Goal: Task Accomplishment & Management: Manage account settings

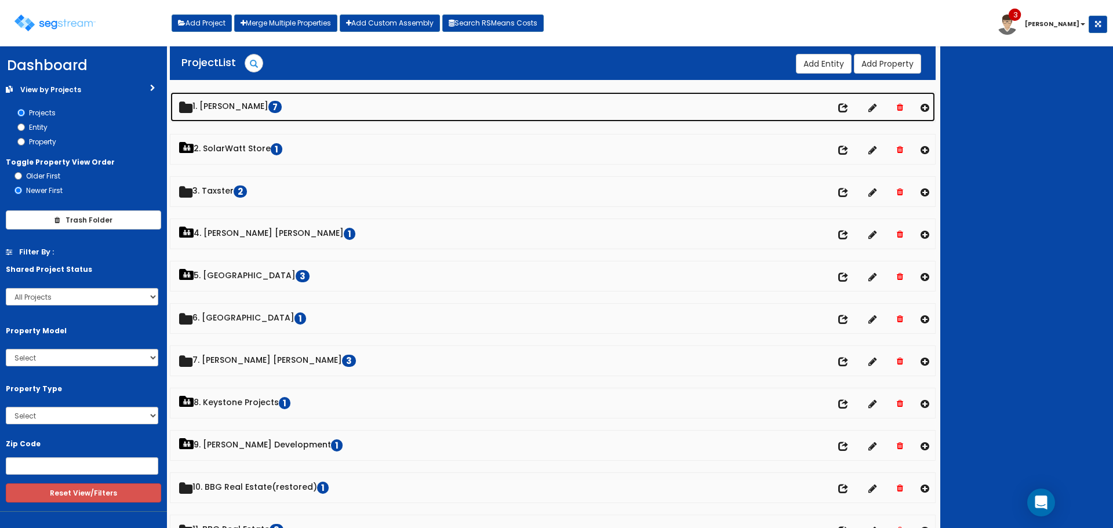
click at [246, 106] on link "1. [PERSON_NAME] 7" at bounding box center [552, 107] width 765 height 30
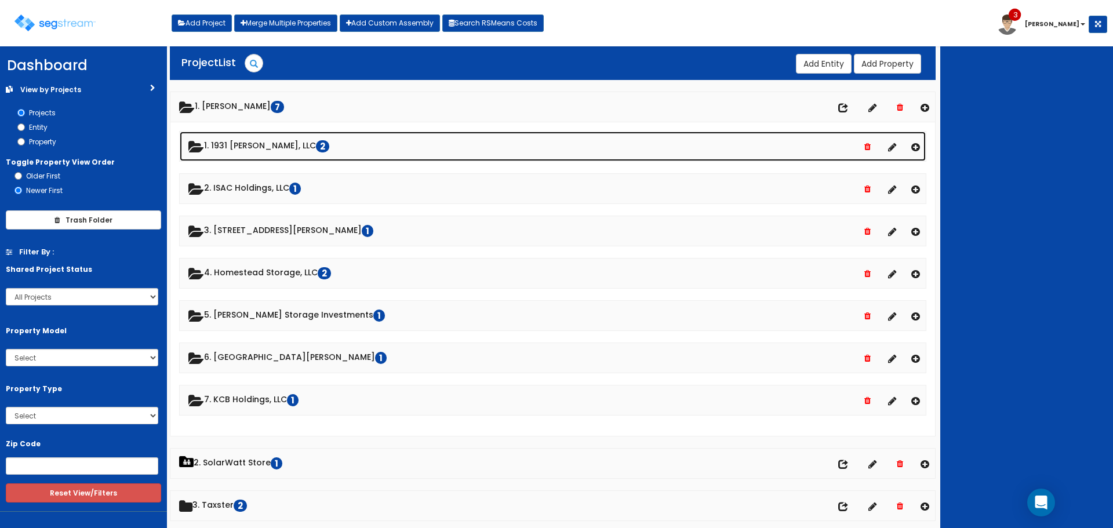
click at [253, 145] on link "1. 1931 [PERSON_NAME], LLC 2" at bounding box center [553, 147] width 746 height 30
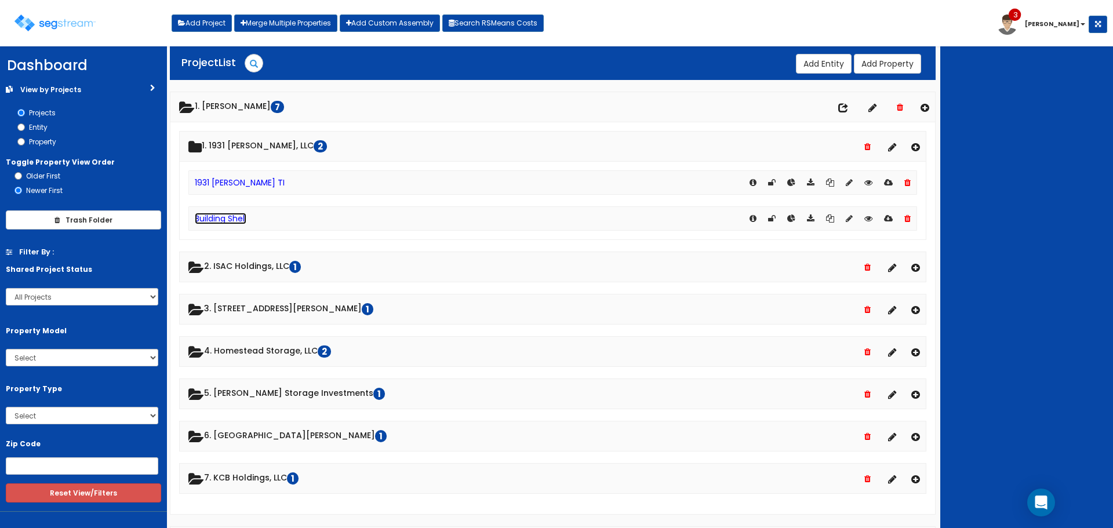
click at [237, 218] on link "Building Shell" at bounding box center [221, 219] width 52 height 12
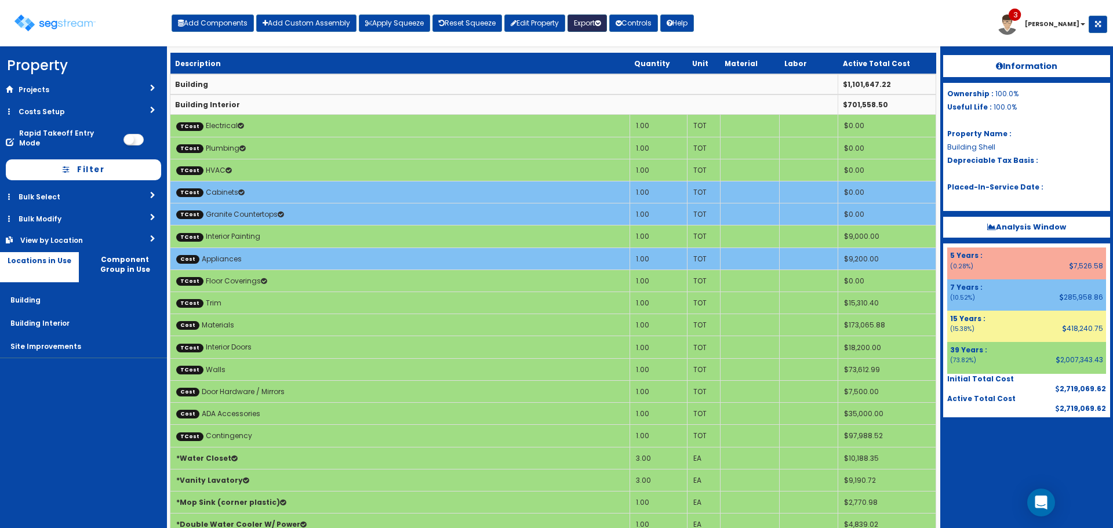
click at [591, 22] on button "Export" at bounding box center [587, 22] width 39 height 17
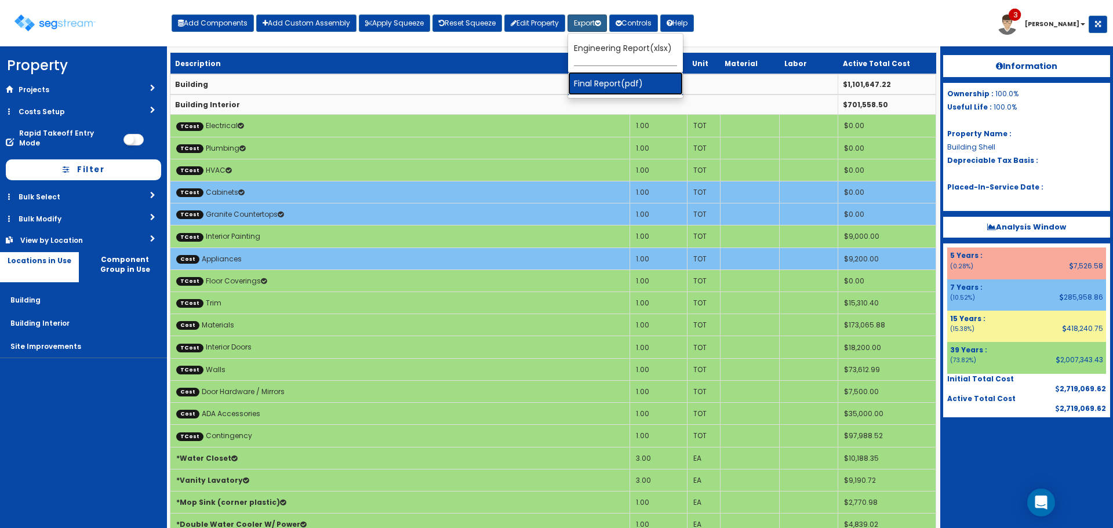
click at [614, 85] on link "Final Report(pdf)" at bounding box center [625, 83] width 115 height 23
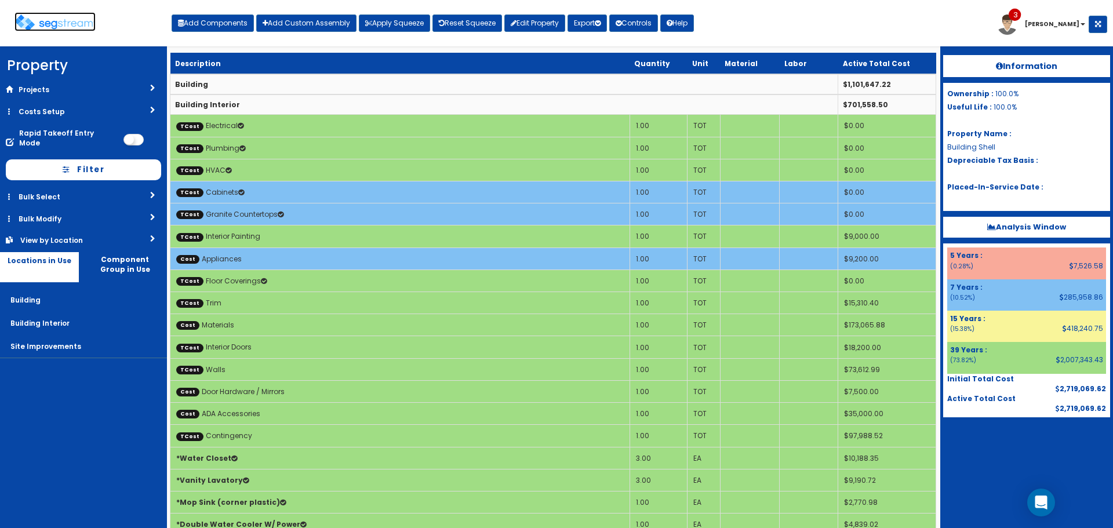
click at [72, 24] on img at bounding box center [54, 22] width 81 height 17
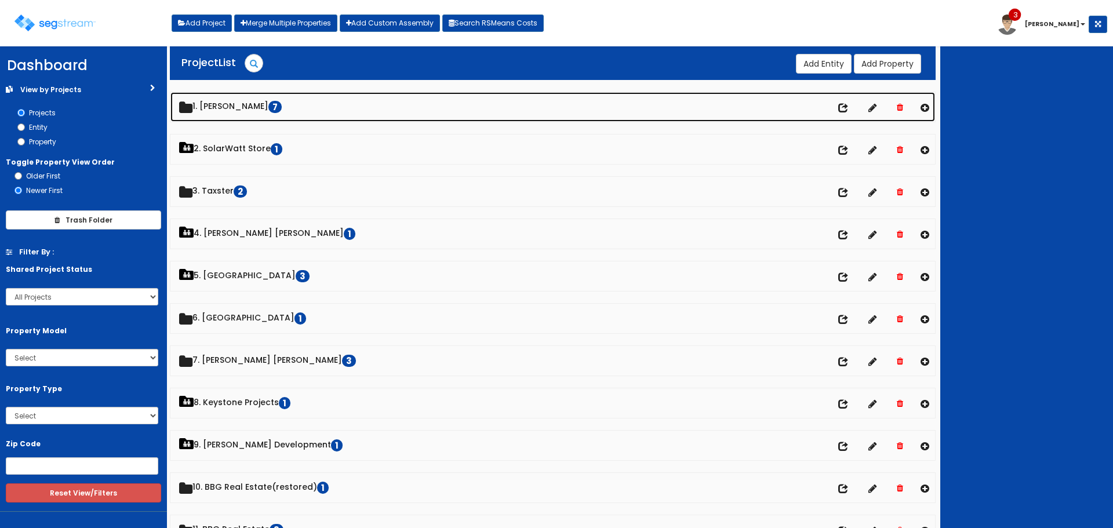
click at [253, 105] on link "1. [PERSON_NAME] 7" at bounding box center [552, 107] width 765 height 30
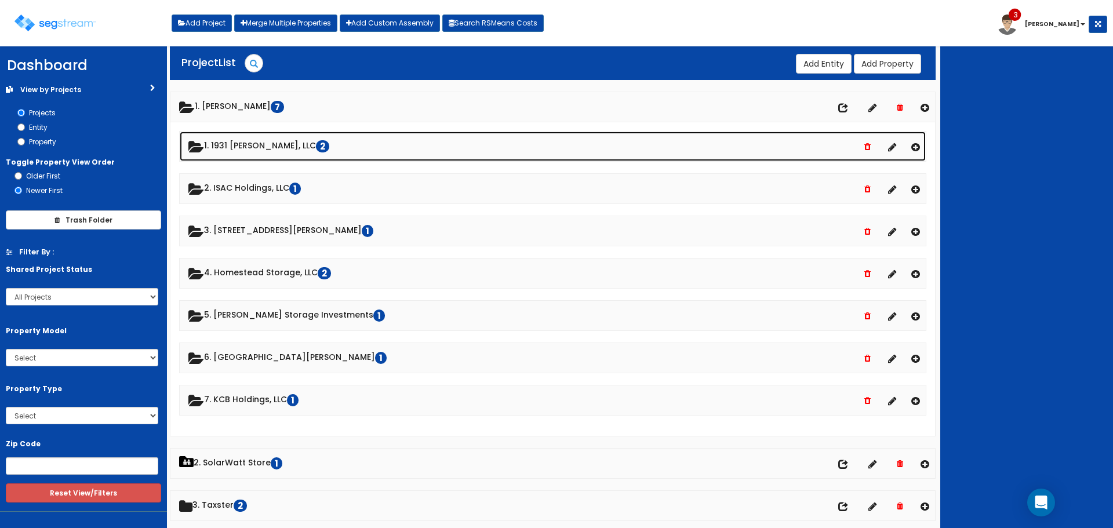
click at [248, 143] on link "1. 1931 [PERSON_NAME], LLC 2" at bounding box center [553, 147] width 746 height 30
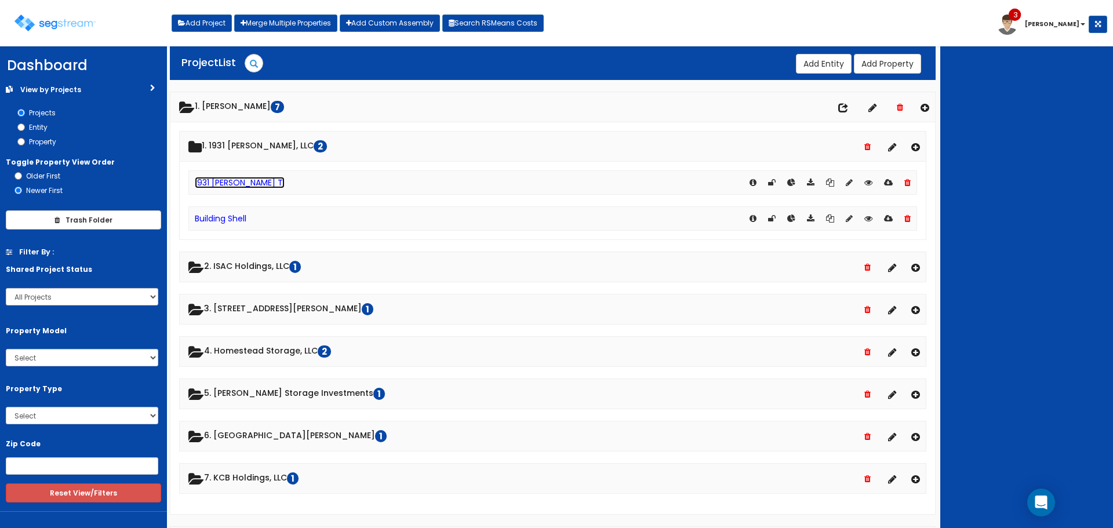
click at [243, 185] on link "1931 [PERSON_NAME] TI" at bounding box center [240, 183] width 90 height 12
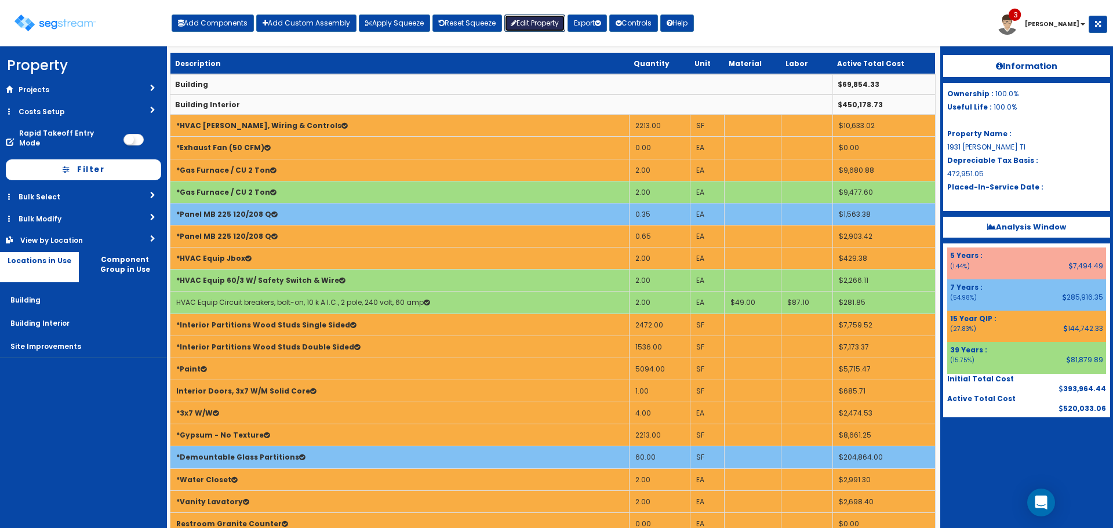
click at [537, 20] on link "Edit Property" at bounding box center [534, 22] width 61 height 17
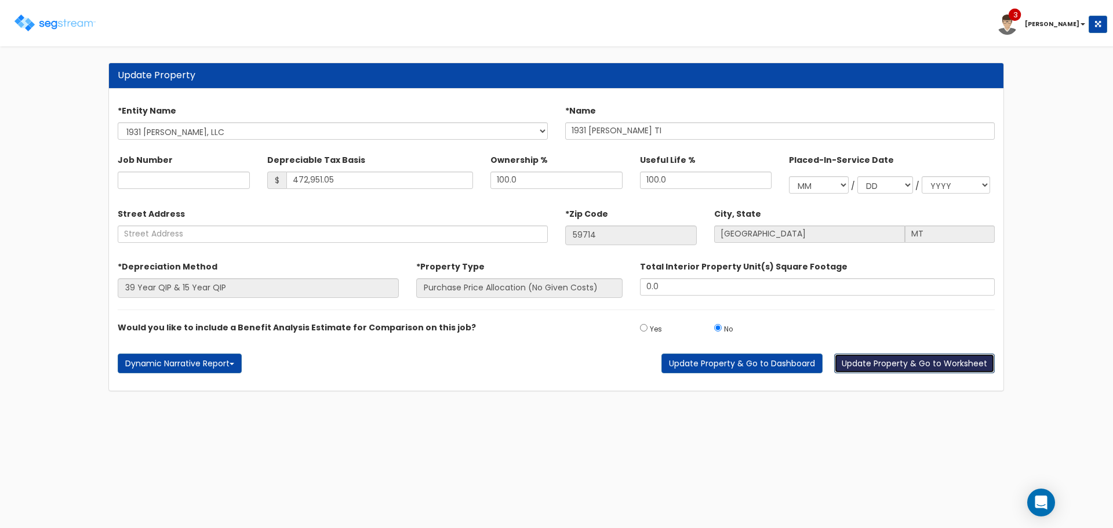
click at [908, 365] on button "Update Property & Go to Worksheet" at bounding box center [914, 364] width 161 height 20
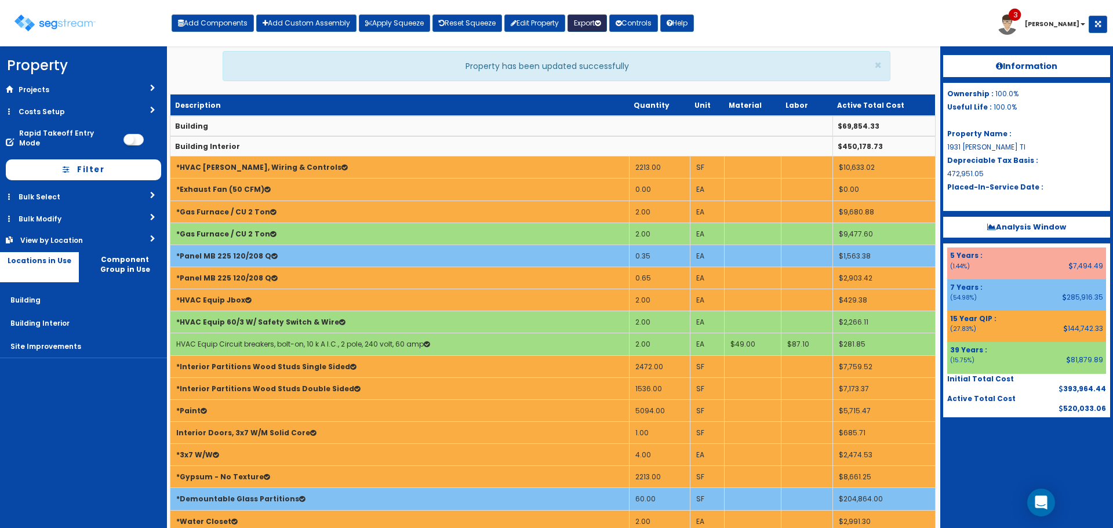
click at [601, 24] on icon "button" at bounding box center [598, 23] width 6 height 7
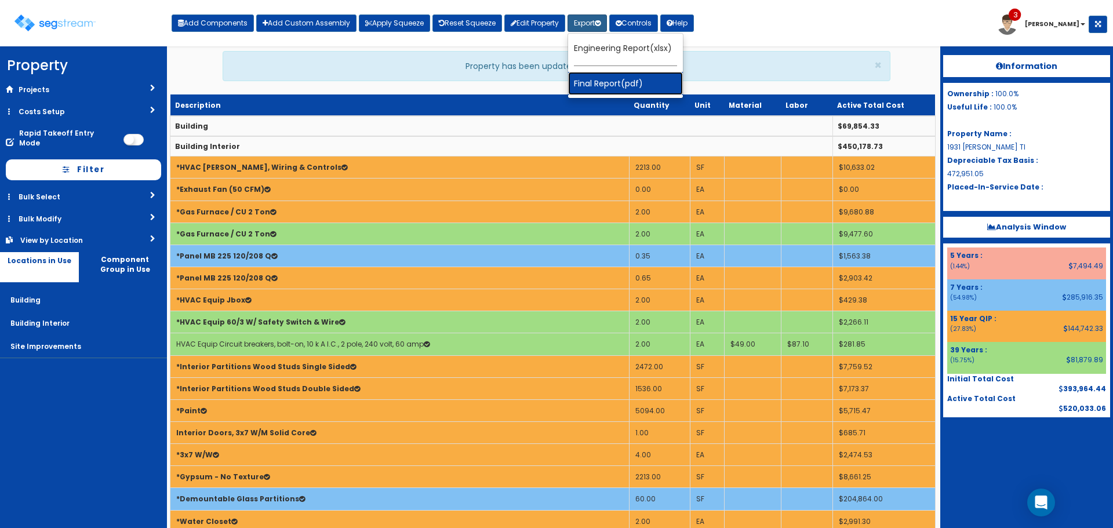
click at [623, 82] on link "Final Report(pdf)" at bounding box center [625, 83] width 115 height 23
